Goal: Transaction & Acquisition: Obtain resource

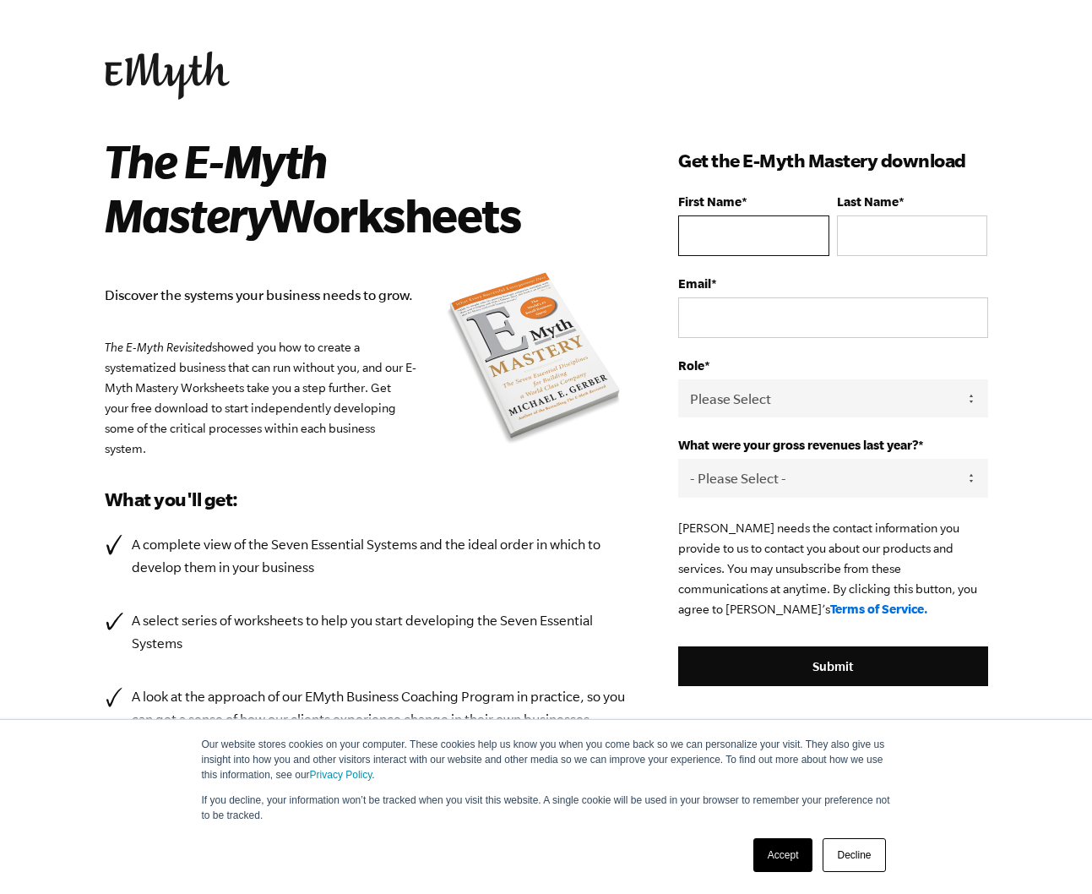
click at [737, 238] on input "First Name *" at bounding box center [753, 235] width 150 height 41
type input "Stephanie"
type input "Anderson"
type input "steph.rae.anderson@gmail.com"
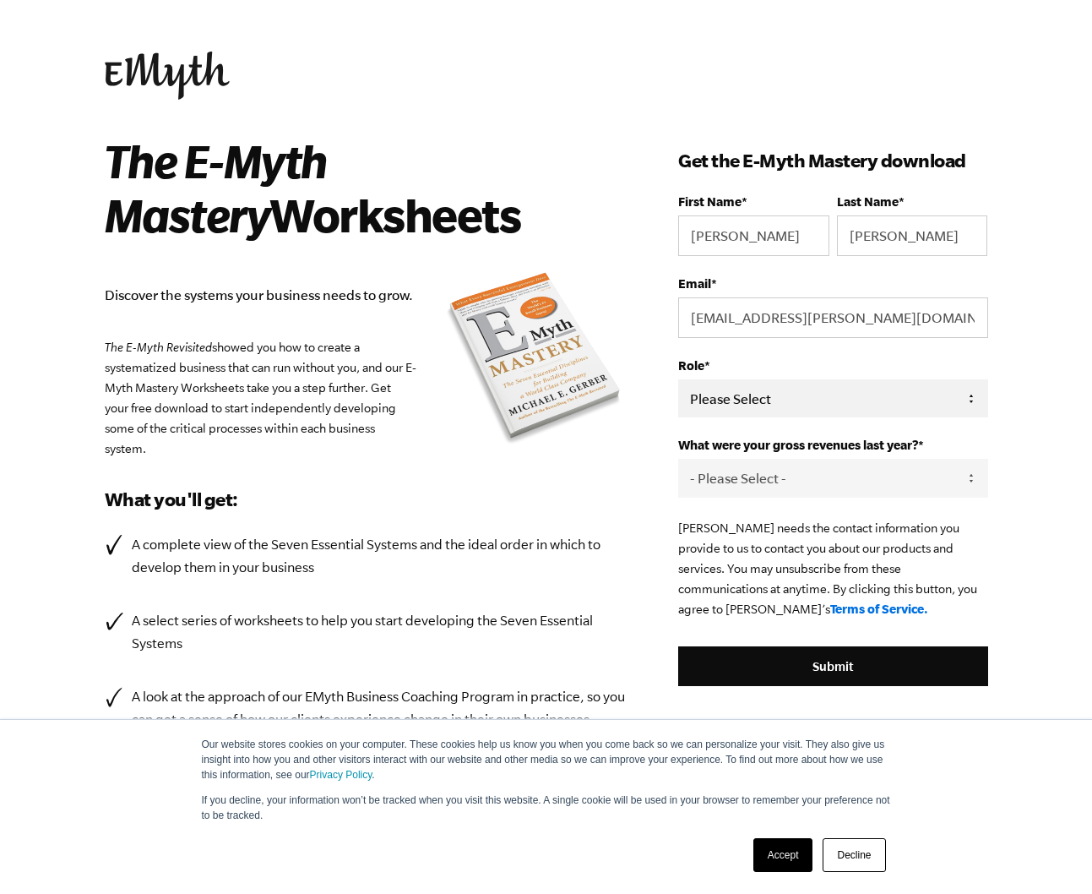
click at [786, 397] on select "Please Select Owner Partner / Co-Owner Executive Employee / Other" at bounding box center [832, 398] width 309 height 38
select select "Owner"
click at [762, 489] on select "- Please Select - 0-75K 76-150K 151-275K 276-500K 501-750K 751-1M 1-2.5M 2.5-5M…" at bounding box center [832, 478] width 309 height 38
select select "0-75K"
click at [636, 520] on div "The E-Myth Mastery Worksheets Discover the systems your business needs to grow.…" at bounding box center [392, 472] width 574 height 678
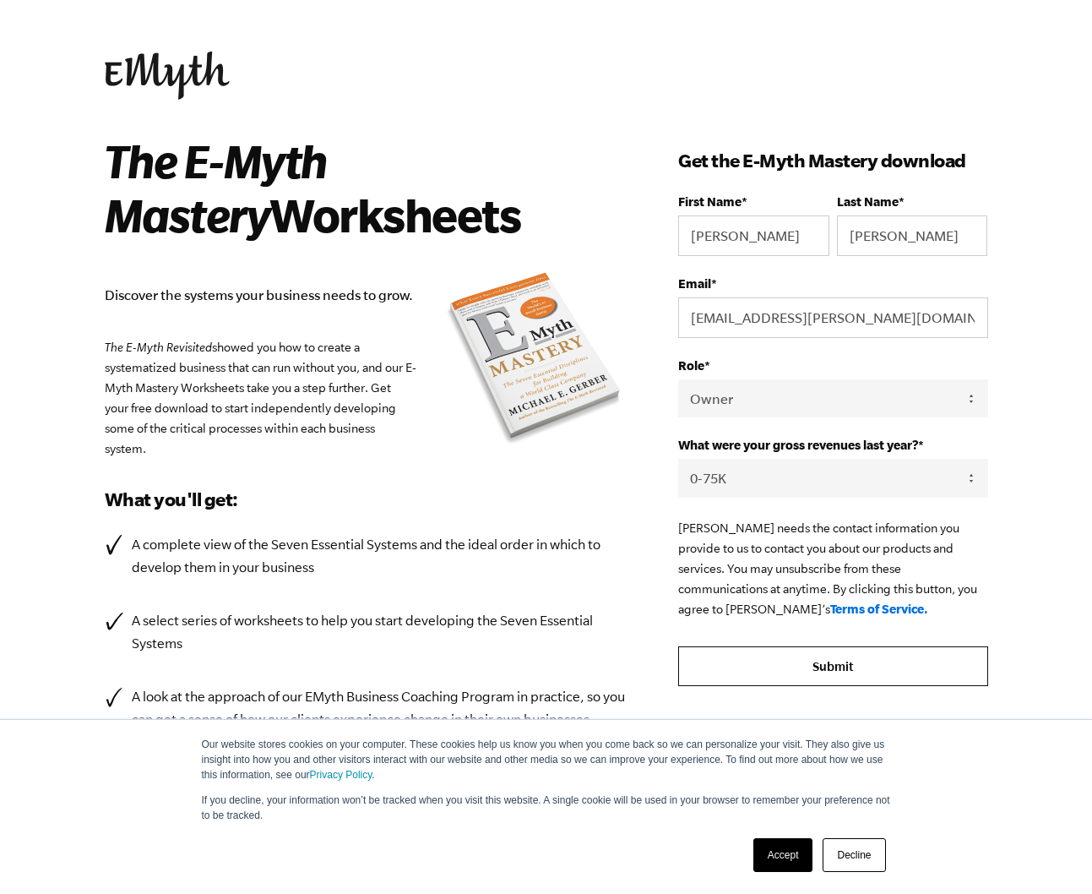
click at [846, 679] on input "Submit" at bounding box center [832, 666] width 309 height 41
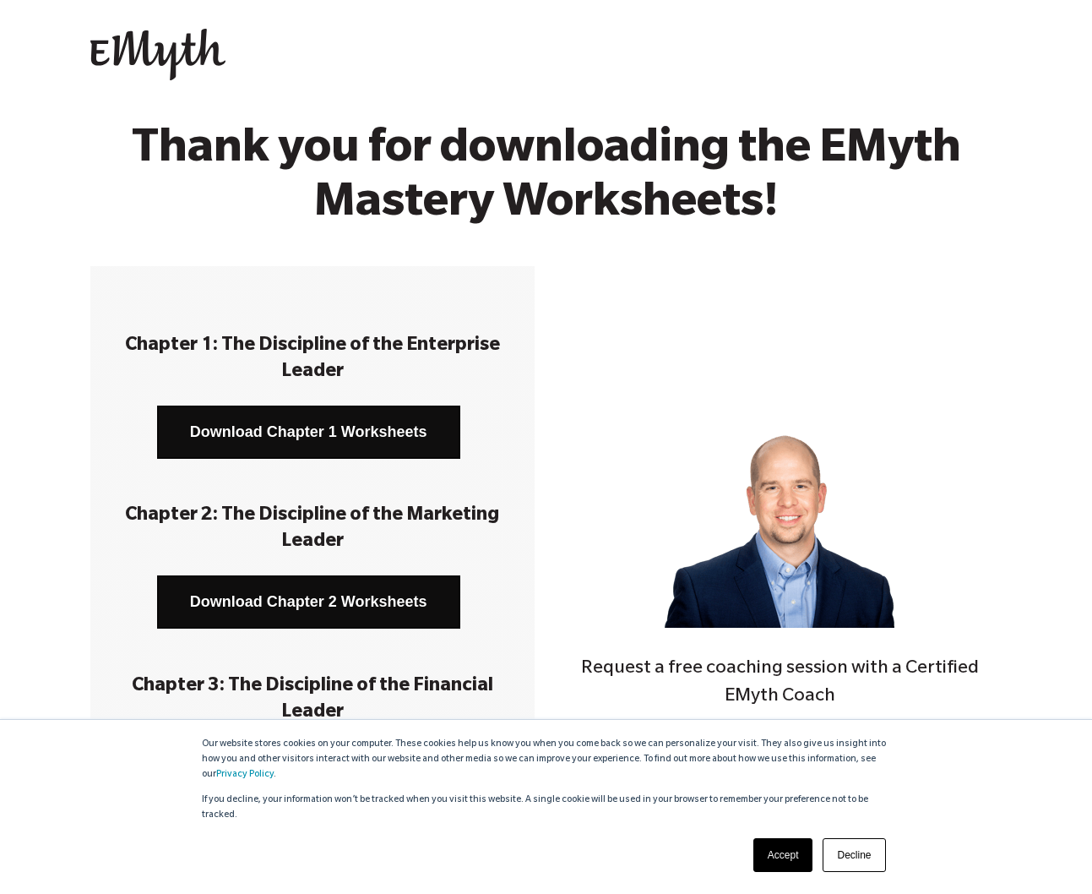
click at [308, 432] on link "Download Chapter 1 Worksheets" at bounding box center [308, 431] width 303 height 53
click at [362, 609] on link "Download Chapter 2 Worksheets" at bounding box center [308, 601] width 303 height 53
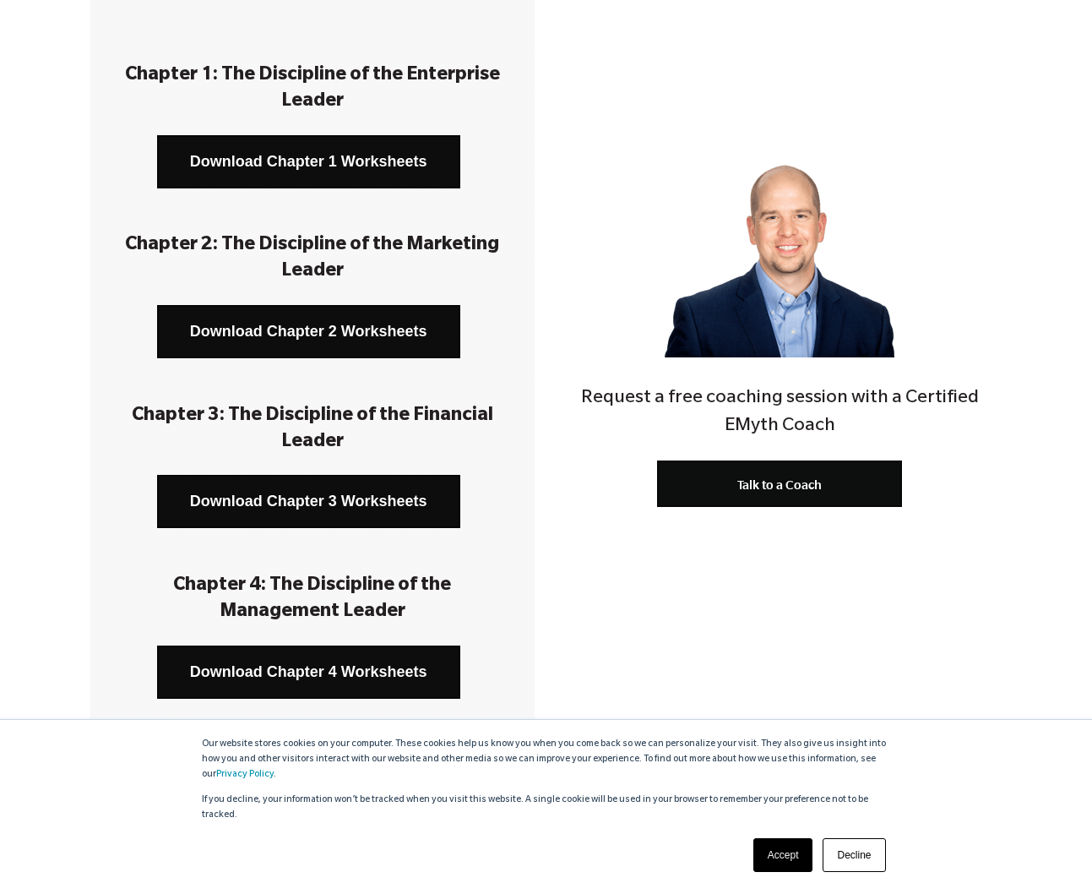
scroll to position [277, 0]
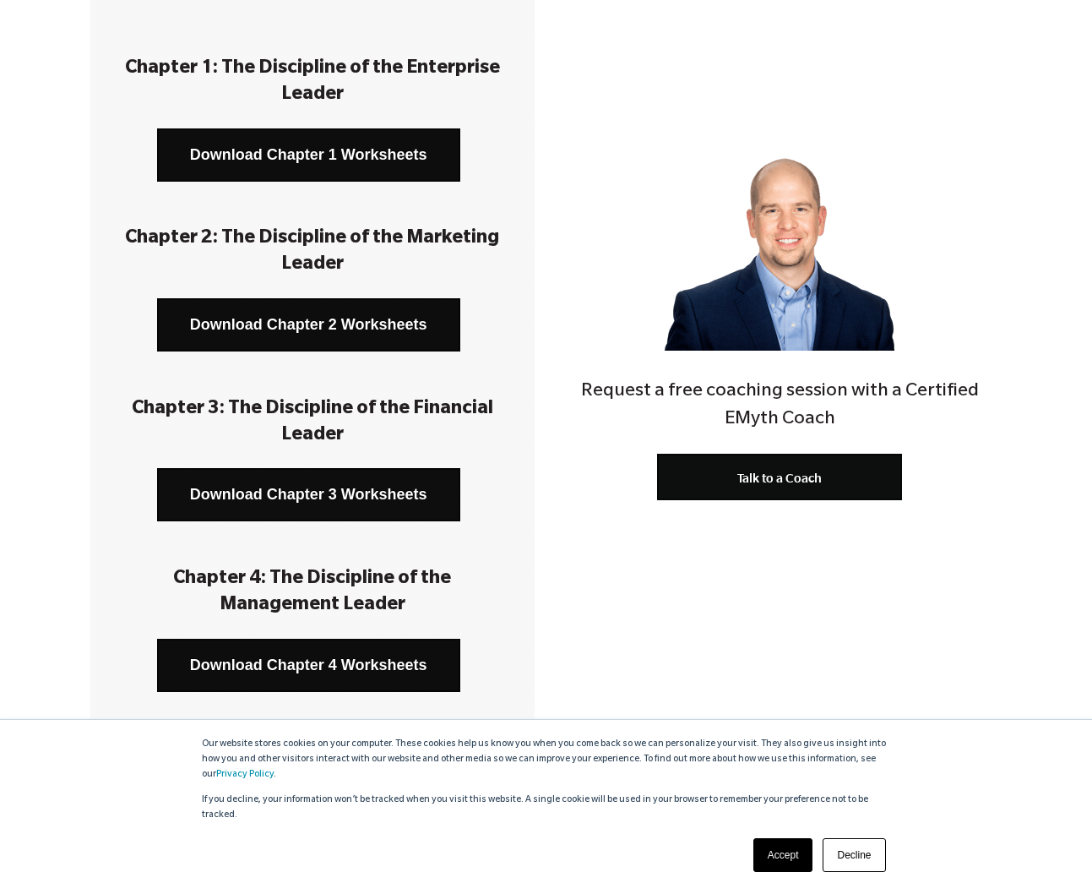
click at [324, 503] on link "Download Chapter 3 Worksheets" at bounding box center [308, 494] width 303 height 53
click at [284, 662] on link "Download Chapter 4 Worksheets" at bounding box center [308, 665] width 303 height 53
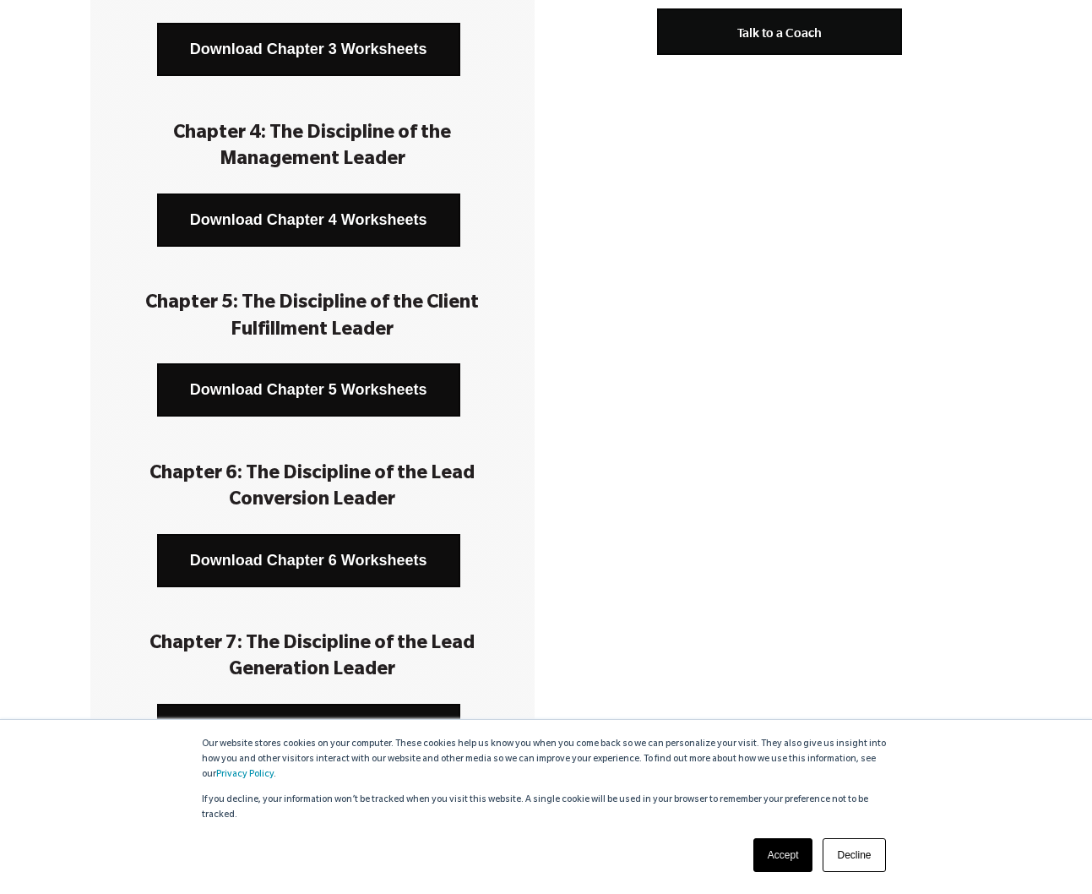
scroll to position [753, 0]
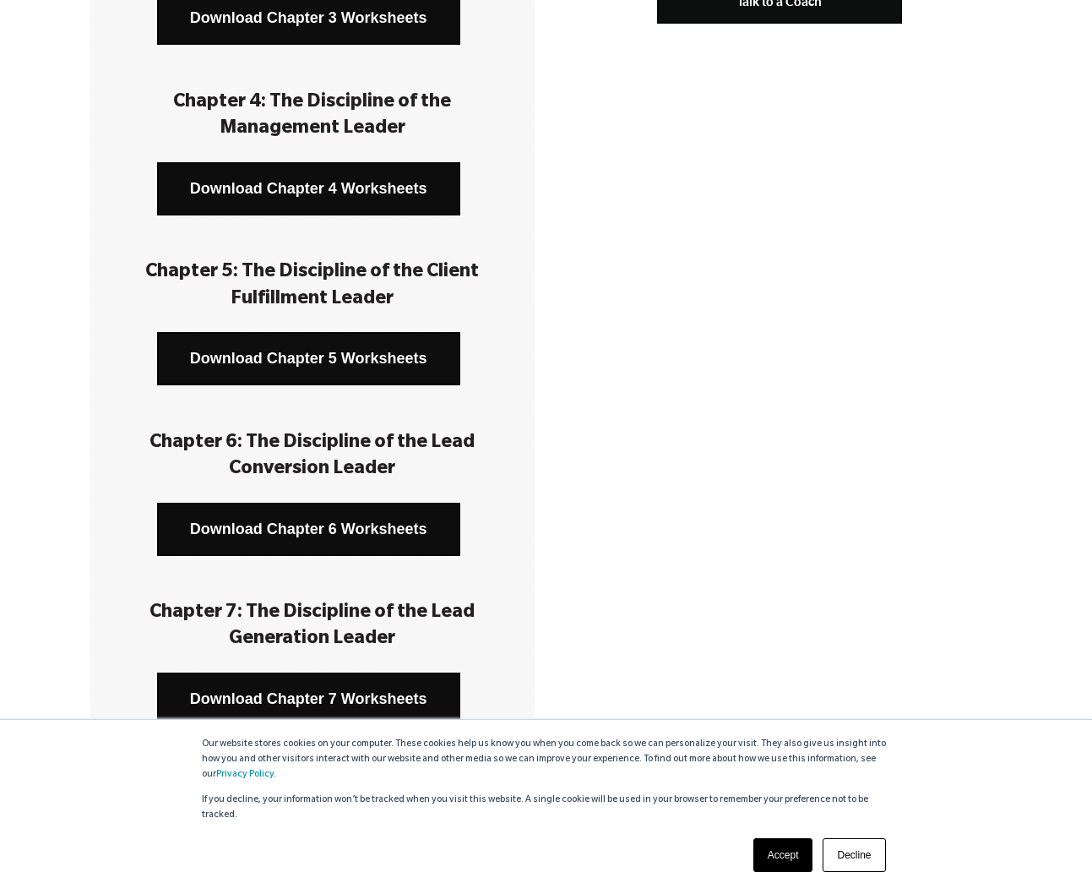
click at [292, 362] on link "Download Chapter 5 Worksheets" at bounding box center [308, 358] width 303 height 53
click at [247, 536] on link "Download Chapter 6 Worksheets" at bounding box center [308, 529] width 303 height 53
click at [273, 697] on link "Download Chapter 7 Worksheets" at bounding box center [308, 698] width 303 height 53
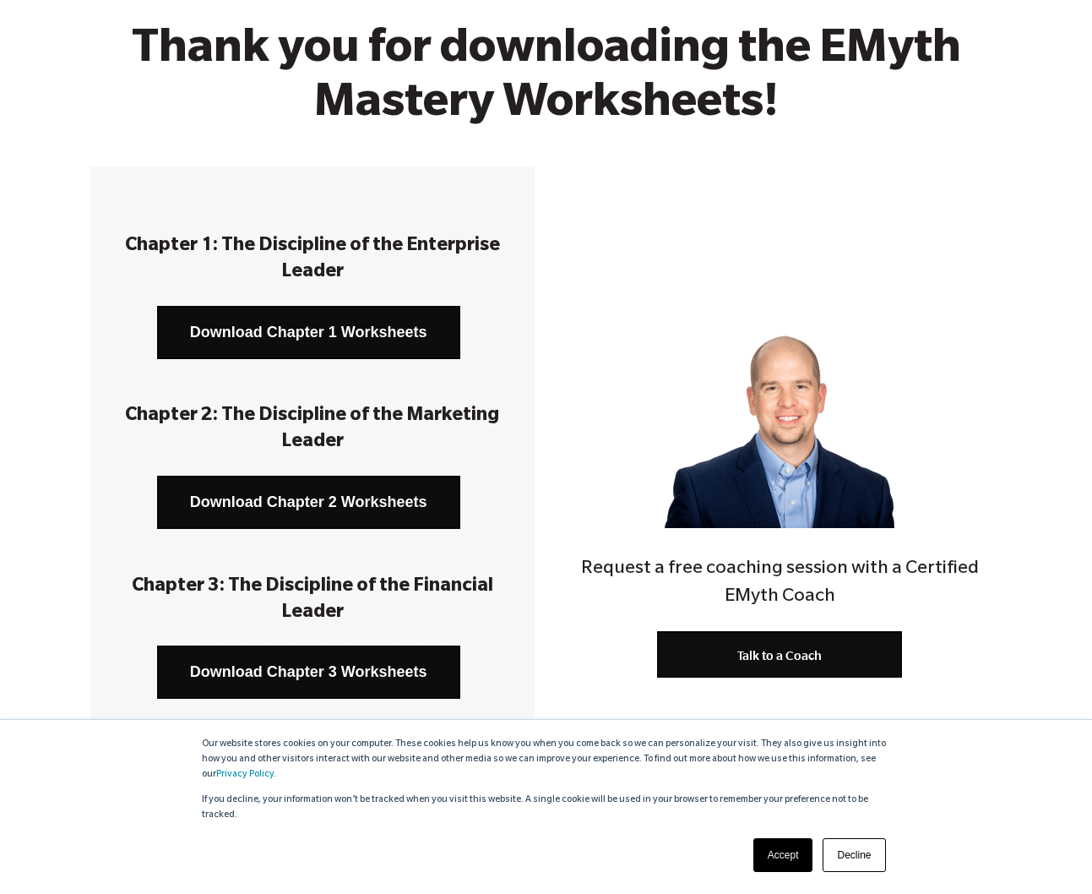
scroll to position [87, 0]
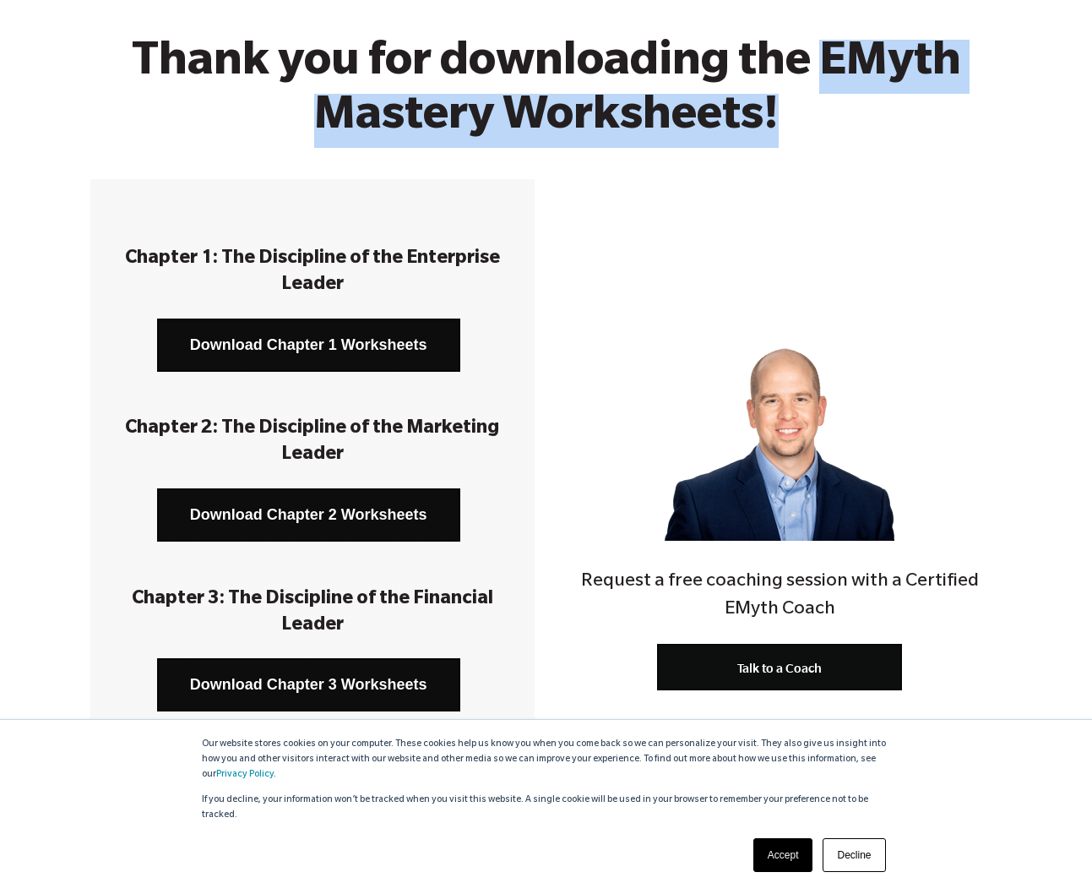
drag, startPoint x: 830, startPoint y: 61, endPoint x: 778, endPoint y: 122, distance: 80.3
click at [778, 122] on h2 "Thank you for downloading the EMyth Mastery Worksheets!" at bounding box center [546, 93] width 921 height 107
copy h2 "EMyth Mastery Worksheets!"
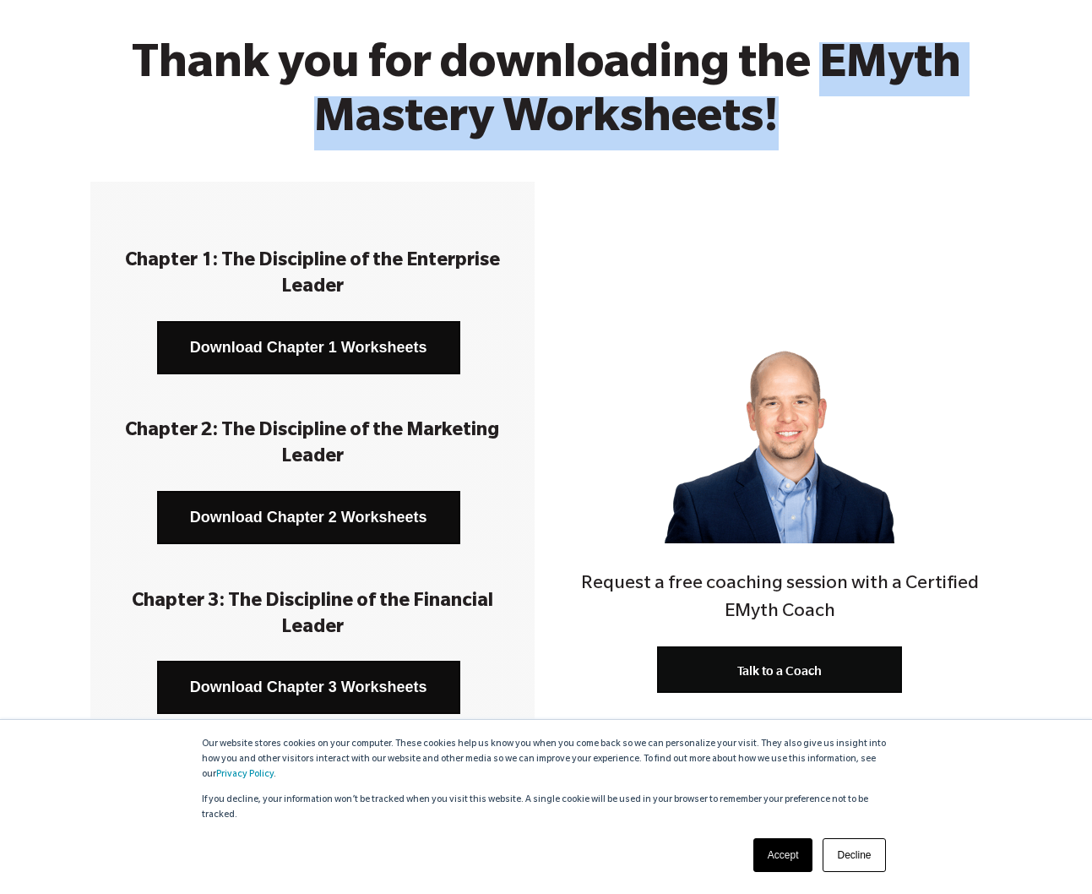
scroll to position [0, 0]
